Goal: Contribute content: Add original content to the website for others to see

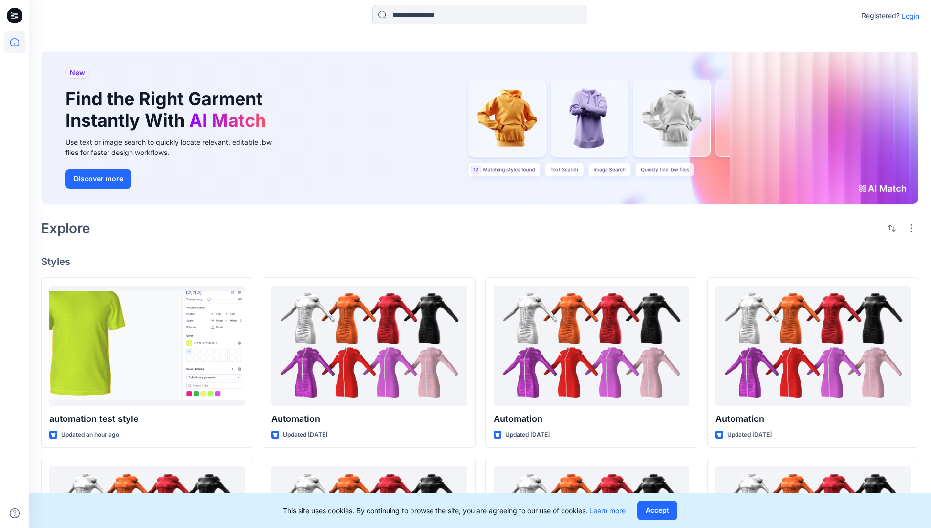
click at [908, 16] on p "Login" at bounding box center [911, 16] width 18 height 10
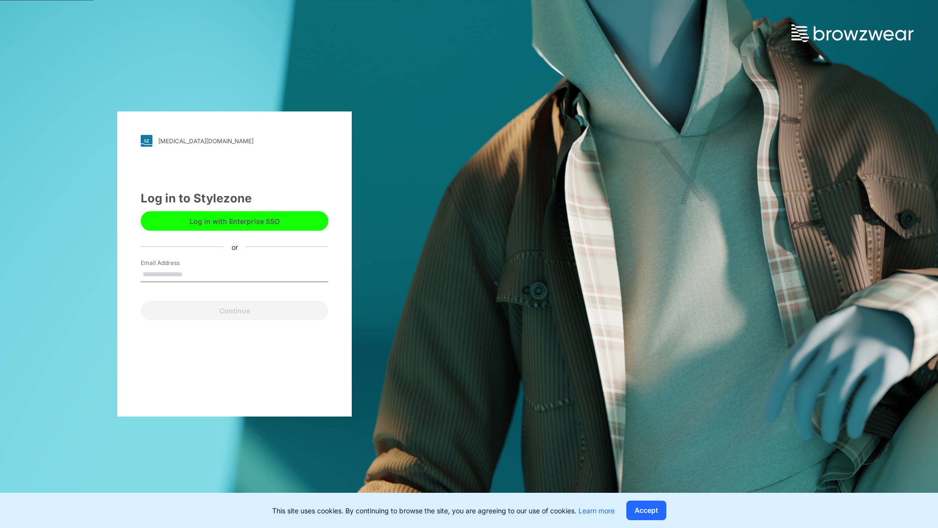
click at [193, 274] on input "Email Address" at bounding box center [235, 274] width 188 height 15
type input "**********"
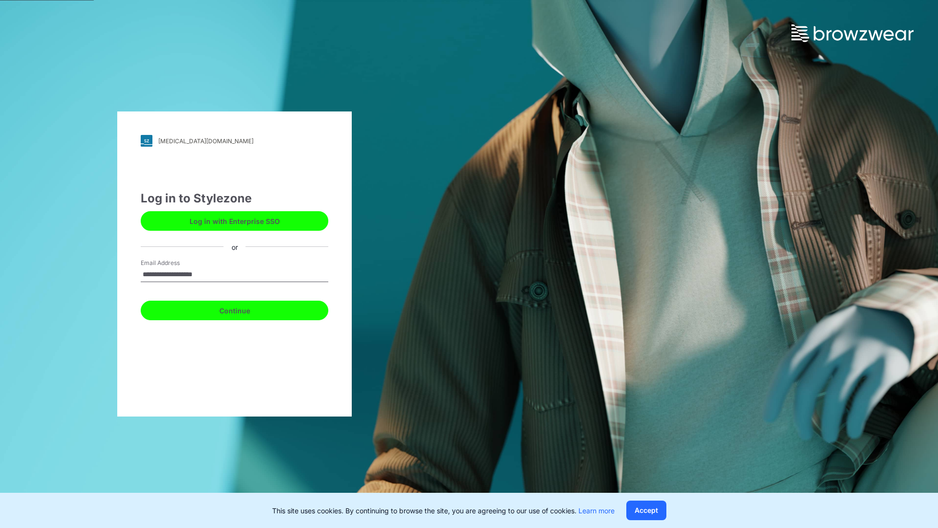
click at [245, 309] on button "Continue" at bounding box center [235, 311] width 188 height 20
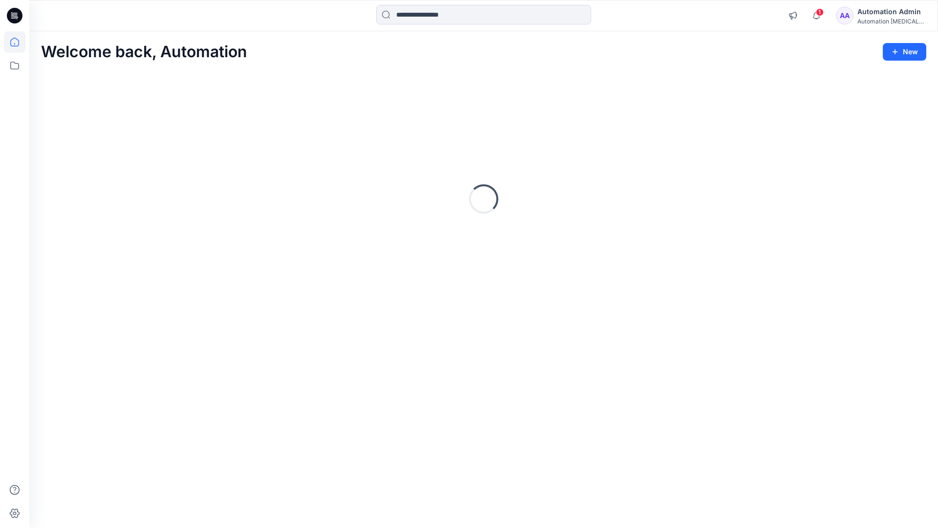
click at [19, 42] on icon at bounding box center [14, 42] width 9 height 9
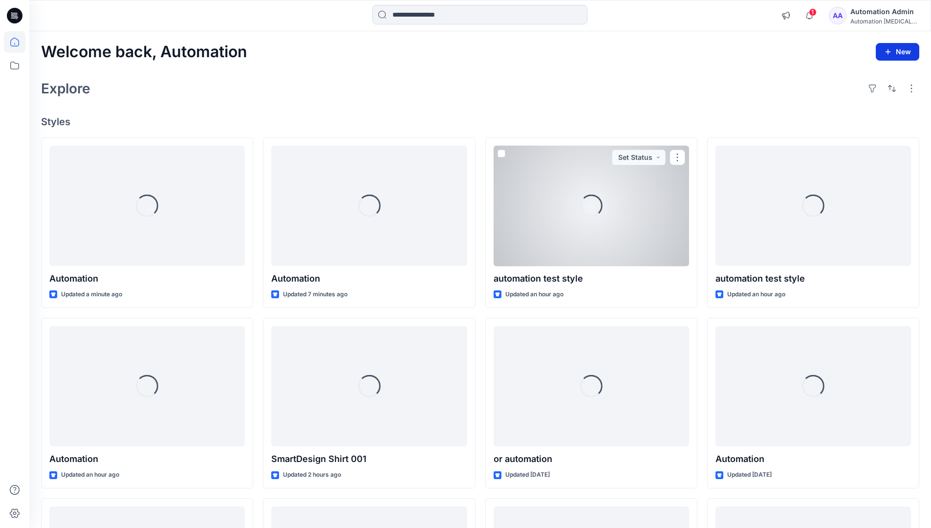
click at [889, 46] on button "New" at bounding box center [897, 52] width 43 height 18
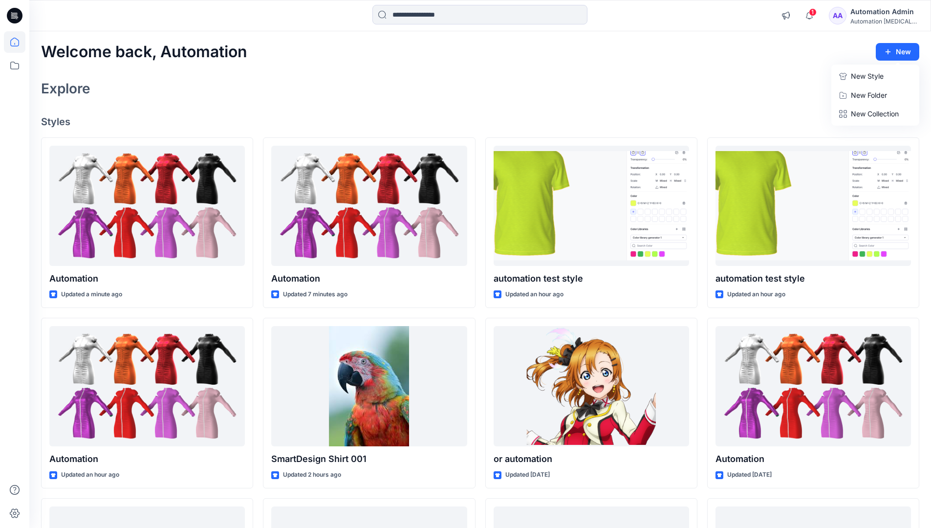
click at [866, 76] on p "New Style" at bounding box center [867, 76] width 33 height 12
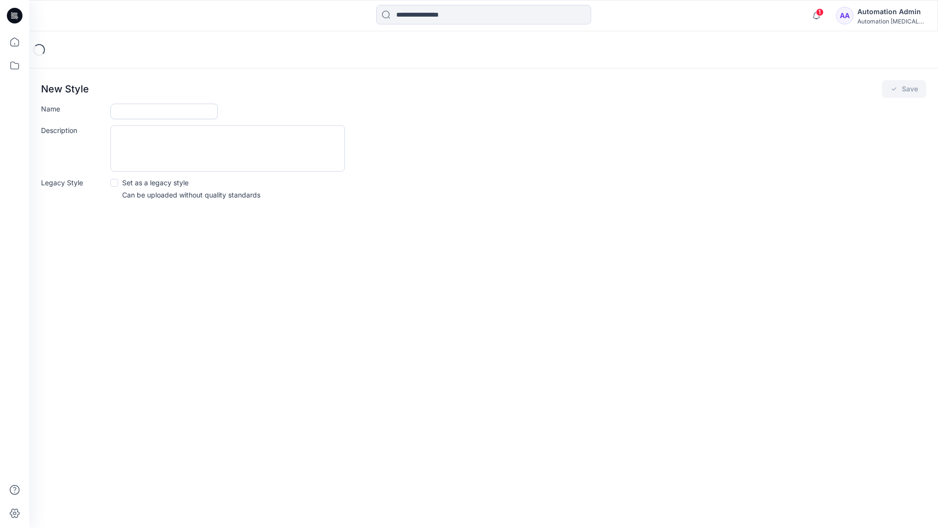
click at [137, 113] on input "Name" at bounding box center [164, 112] width 108 height 16
type input "**********"
click at [900, 91] on button "Save" at bounding box center [904, 89] width 44 height 18
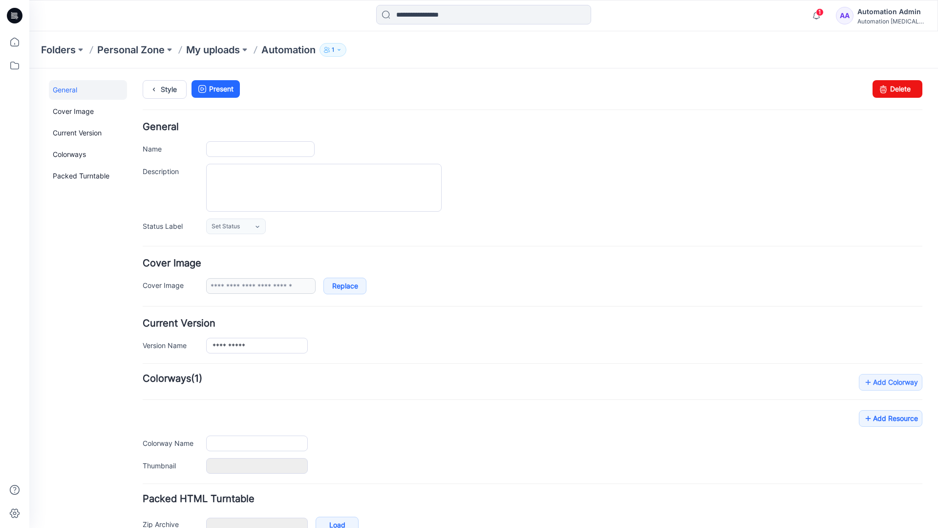
type input "**********"
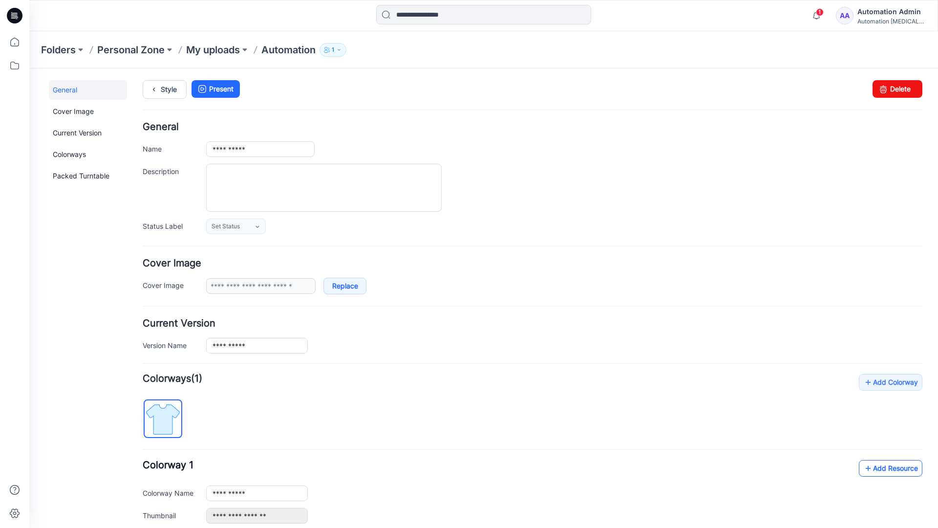
click at [883, 467] on link "Add Resource" at bounding box center [891, 468] width 64 height 17
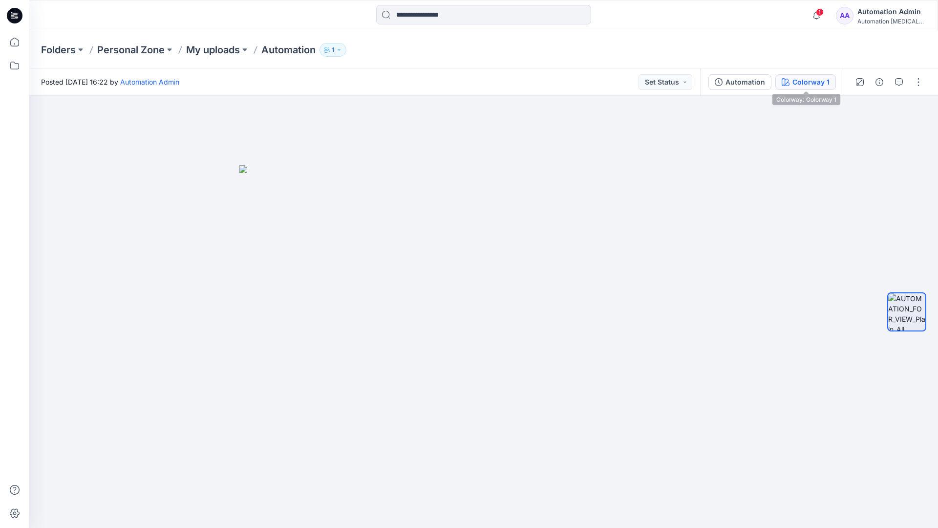
click at [792, 84] on button "Colorway 1" at bounding box center [806, 82] width 61 height 16
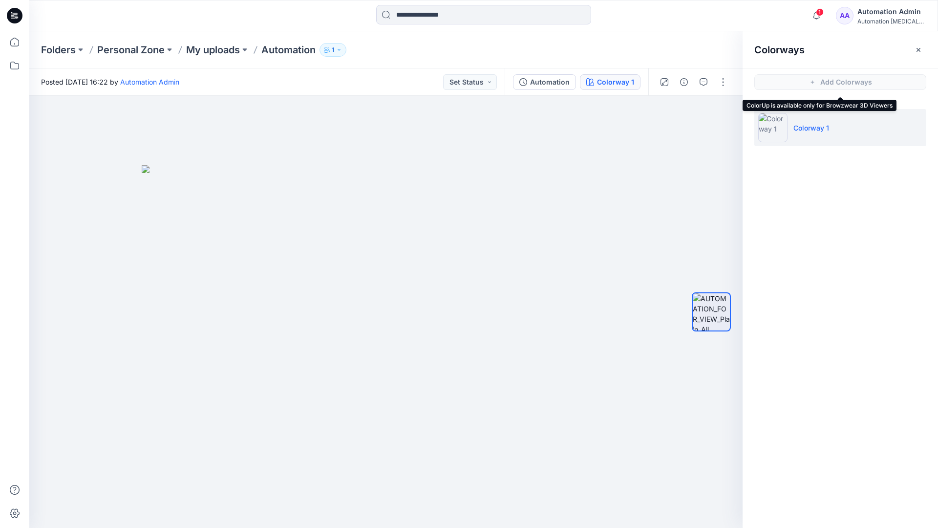
click at [842, 130] on li "Colorway 1" at bounding box center [841, 127] width 172 height 37
click at [924, 48] on button "button" at bounding box center [919, 50] width 16 height 16
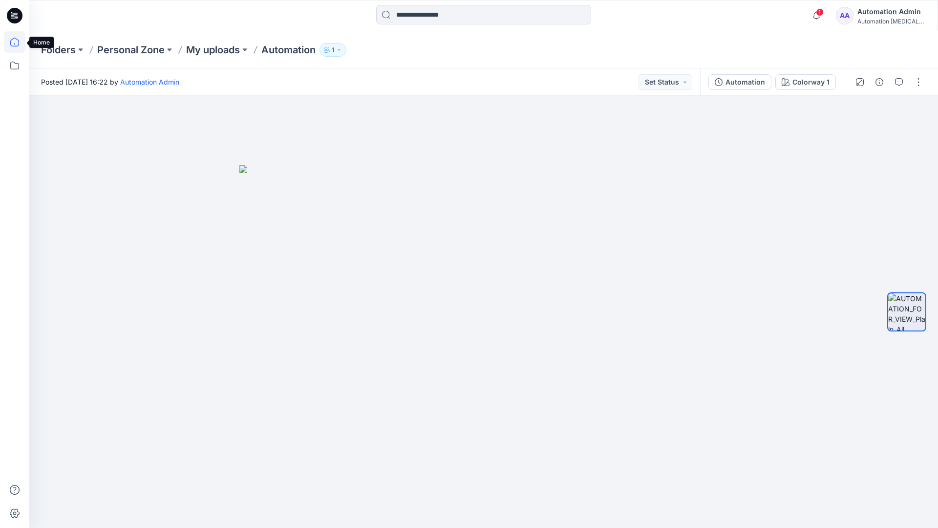
click at [17, 42] on icon at bounding box center [15, 42] width 22 height 22
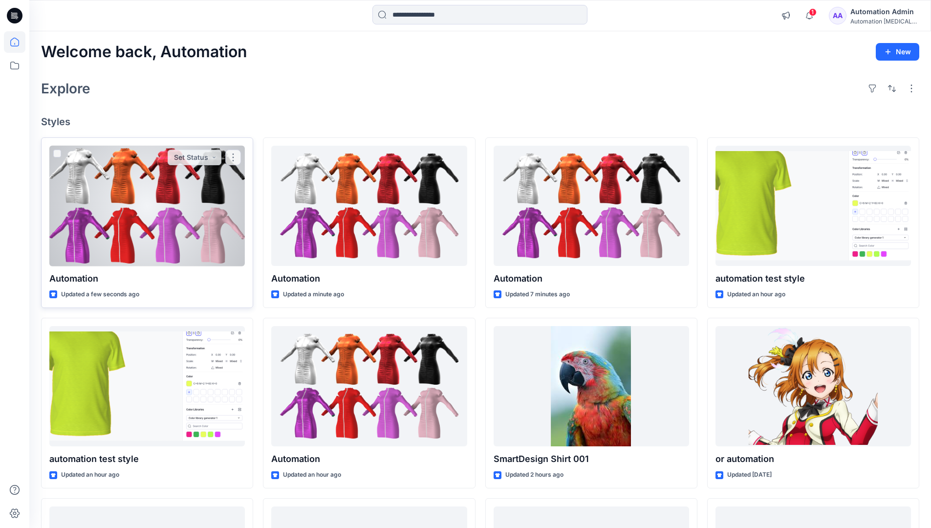
click at [176, 207] on div at bounding box center [146, 206] width 195 height 121
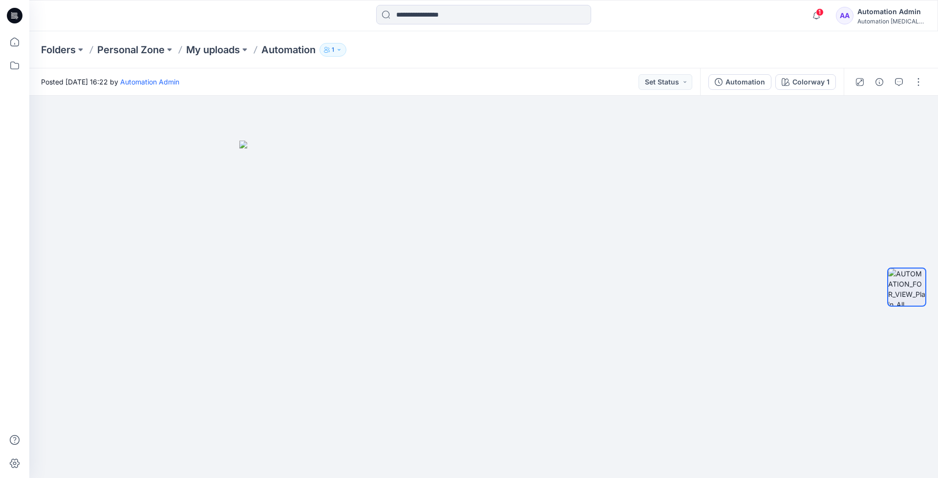
click at [767, 39] on div "Folders Personal Zone My uploads Automation 1" at bounding box center [483, 49] width 909 height 37
click at [891, 12] on div "Automation Admin" at bounding box center [892, 12] width 68 height 12
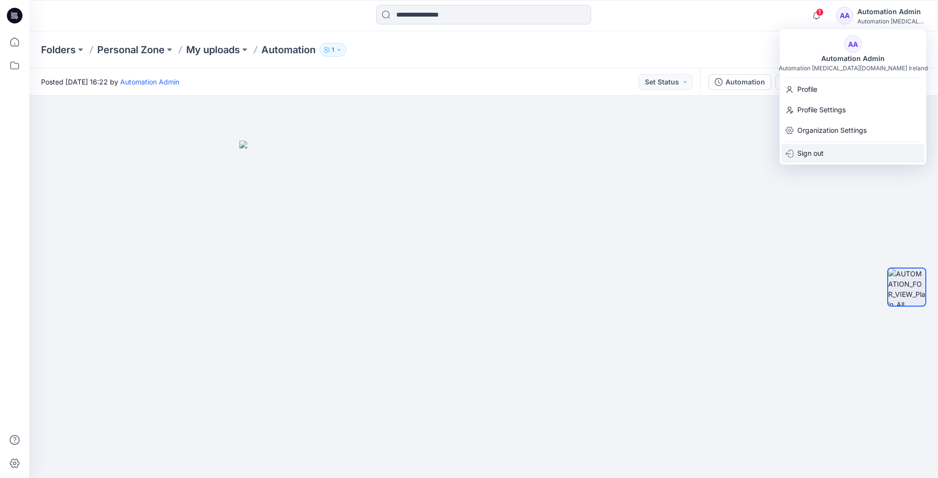
click at [831, 151] on div "Sign out" at bounding box center [853, 153] width 143 height 19
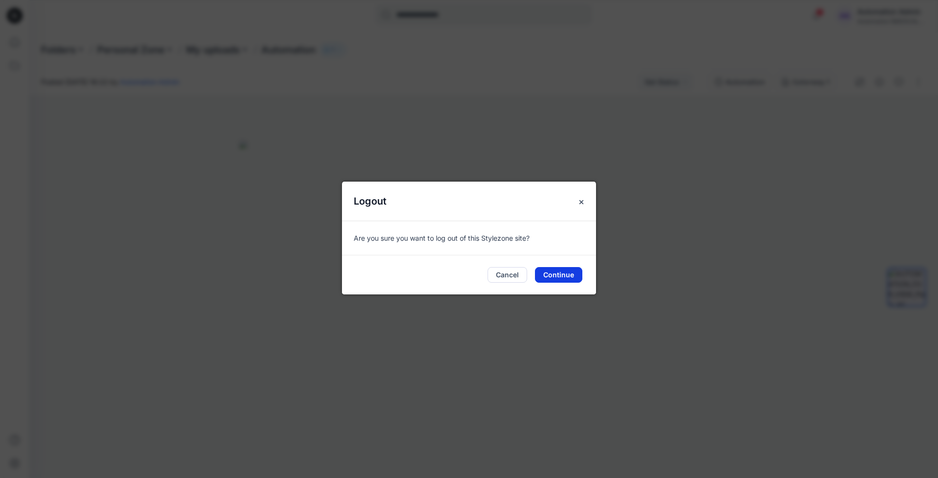
click at [562, 273] on button "Continue" at bounding box center [558, 275] width 47 height 16
